Goal: Find specific page/section: Find specific page/section

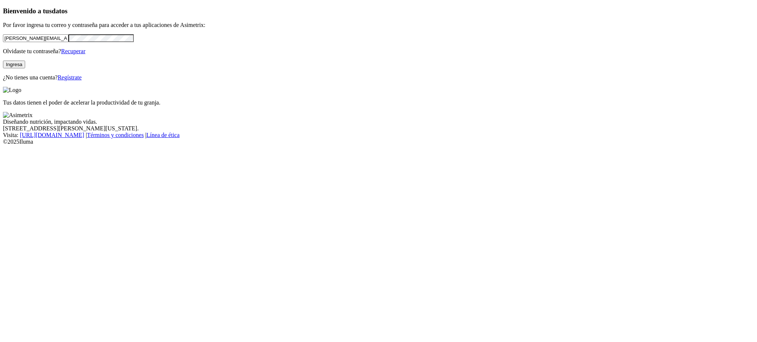
click at [25, 68] on button "Ingresa" at bounding box center [14, 65] width 22 height 8
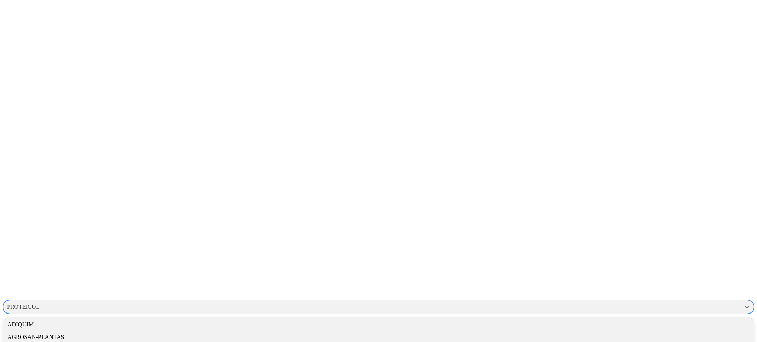
click at [40, 304] on div "PROTEICOL" at bounding box center [23, 307] width 33 height 7
click at [653, 319] on div "ADIQUIM" at bounding box center [378, 325] width 751 height 13
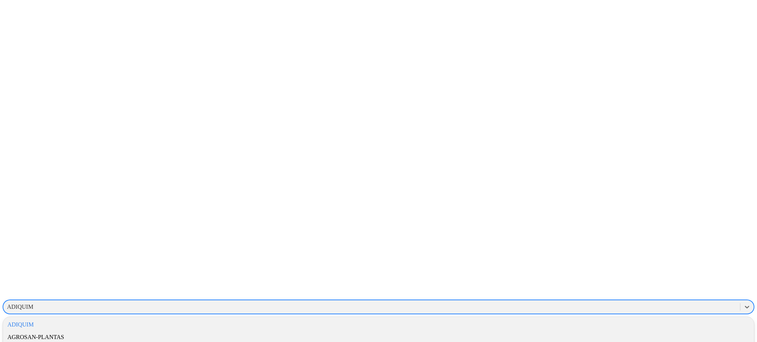
click at [33, 304] on div "ADIQUIM" at bounding box center [20, 307] width 26 height 7
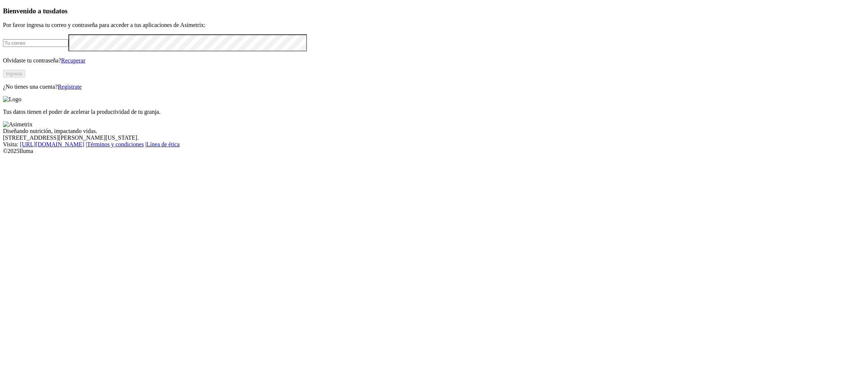
type input "[PERSON_NAME][EMAIL_ADDRESS][PERSON_NAME][DOMAIN_NAME]"
click at [68, 47] on input "[PERSON_NAME][EMAIL_ADDRESS][PERSON_NAME][DOMAIN_NAME]" at bounding box center [35, 43] width 65 height 8
click at [58, 90] on div "Bienvenido a tus datos Por favor ingresa tu correo y contraseña para acceder a …" at bounding box center [426, 48] width 846 height 83
click at [3, 90] on div "Bienvenido a tus datos Por favor ingresa tu correo y contraseña para acceder a …" at bounding box center [426, 48] width 846 height 83
